Goal: Transaction & Acquisition: Purchase product/service

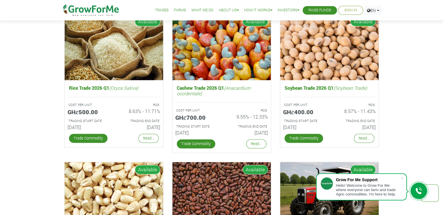
scroll to position [816, 0]
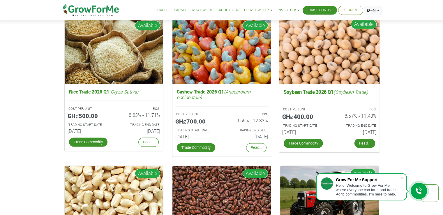
click at [366, 143] on link "Read..." at bounding box center [364, 143] width 21 height 9
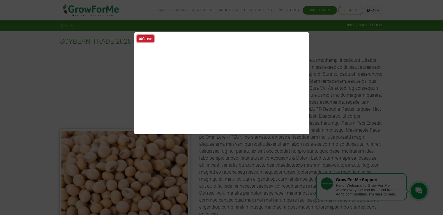
click at [145, 38] on button "Close" at bounding box center [145, 38] width 17 height 7
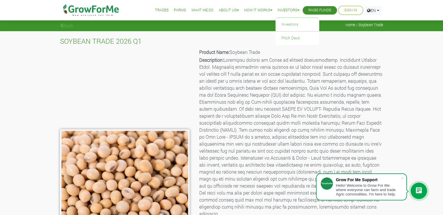
click at [296, 7] on link "Investors" at bounding box center [289, 10] width 22 height 6
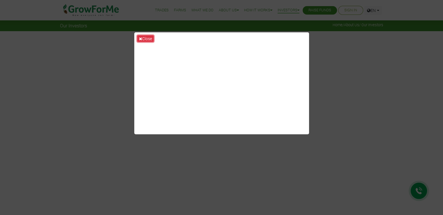
drag, startPoint x: 151, startPoint y: 38, endPoint x: 154, endPoint y: 40, distance: 3.4
click at [154, 40] on button "Close" at bounding box center [145, 38] width 17 height 7
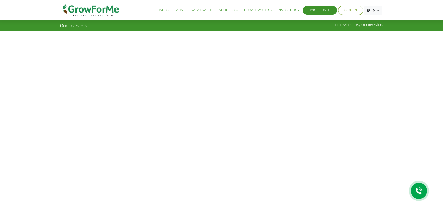
click at [359, 10] on li "Sign In" at bounding box center [350, 10] width 25 height 9
click at [357, 11] on li "Sign In" at bounding box center [350, 10] width 25 height 9
click at [358, 11] on li "Sign In" at bounding box center [350, 10] width 25 height 9
click at [347, 11] on link "Sign In" at bounding box center [350, 10] width 13 height 6
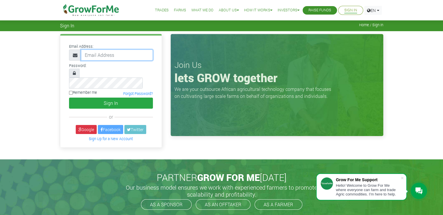
click at [147, 57] on input "email" at bounding box center [117, 55] width 72 height 11
type input "brightamponsah427@gmail.com"
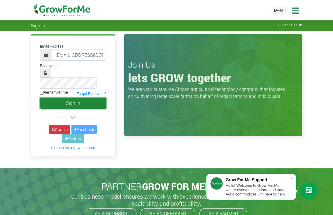
click at [64, 98] on button "Sign In" at bounding box center [73, 103] width 66 height 11
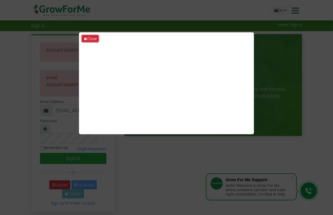
click at [88, 36] on button "Close" at bounding box center [90, 38] width 17 height 7
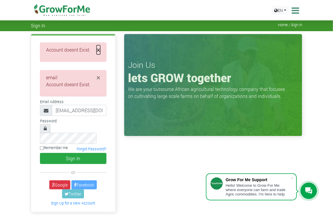
click at [98, 50] on span "×" at bounding box center [98, 49] width 4 height 9
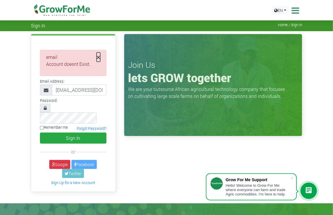
click at [99, 57] on span "×" at bounding box center [98, 56] width 4 height 9
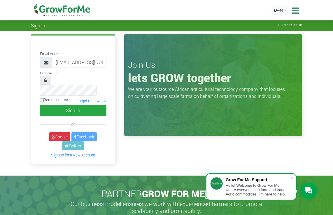
drag, startPoint x: 107, startPoint y: 62, endPoint x: 94, endPoint y: 61, distance: 12.9
click at [94, 61] on div "Email Address: brightamponsah427@gmail.com" at bounding box center [73, 59] width 75 height 18
drag, startPoint x: 103, startPoint y: 63, endPoint x: 92, endPoint y: 62, distance: 10.5
click at [92, 62] on input "[EMAIL_ADDRESS][DOMAIN_NAME]" at bounding box center [79, 62] width 54 height 11
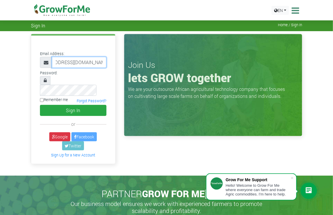
scroll to position [0, 11]
click at [103, 64] on input "brightamponsah427@g.com" at bounding box center [79, 62] width 54 height 11
type input "b"
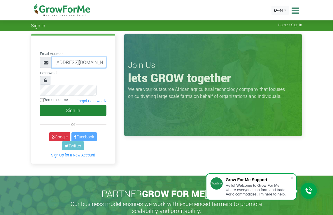
type input "2335978209@growforme.com"
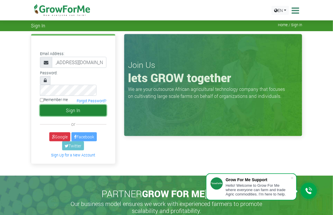
click at [75, 105] on button "Sign In" at bounding box center [73, 110] width 66 height 11
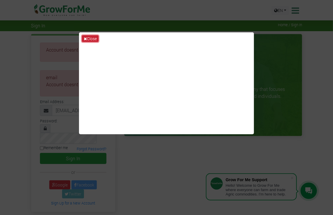
click at [86, 37] on icon at bounding box center [85, 39] width 3 height 4
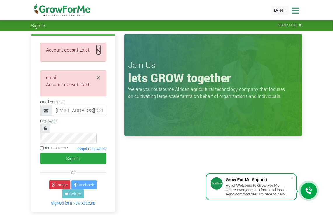
click at [99, 49] on span "×" at bounding box center [98, 49] width 4 height 9
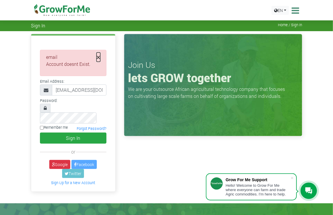
click at [99, 57] on span "×" at bounding box center [98, 56] width 4 height 9
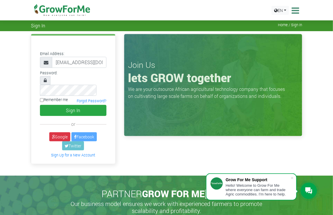
click at [295, 11] on icon at bounding box center [294, 10] width 9 height 9
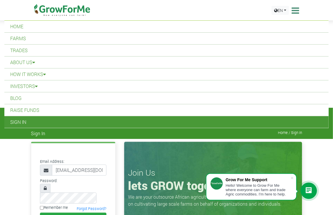
click at [294, 11] on icon at bounding box center [294, 10] width 9 height 9
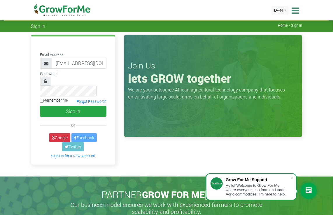
click at [295, 11] on icon at bounding box center [294, 10] width 9 height 9
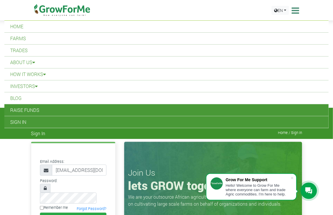
click at [240, 113] on link "Raise Funds" at bounding box center [166, 110] width 324 height 12
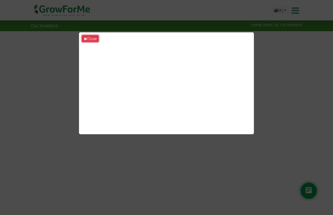
click at [84, 37] on icon at bounding box center [85, 39] width 3 height 4
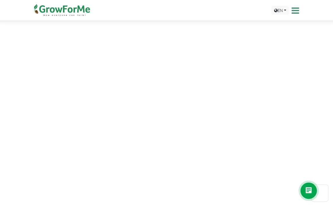
scroll to position [293, 0]
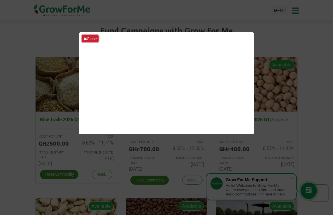
click at [85, 37] on icon at bounding box center [85, 39] width 3 height 4
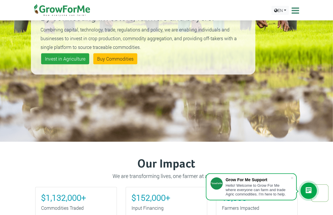
scroll to position [117, 0]
